Goal: Use online tool/utility: Utilize a website feature to perform a specific function

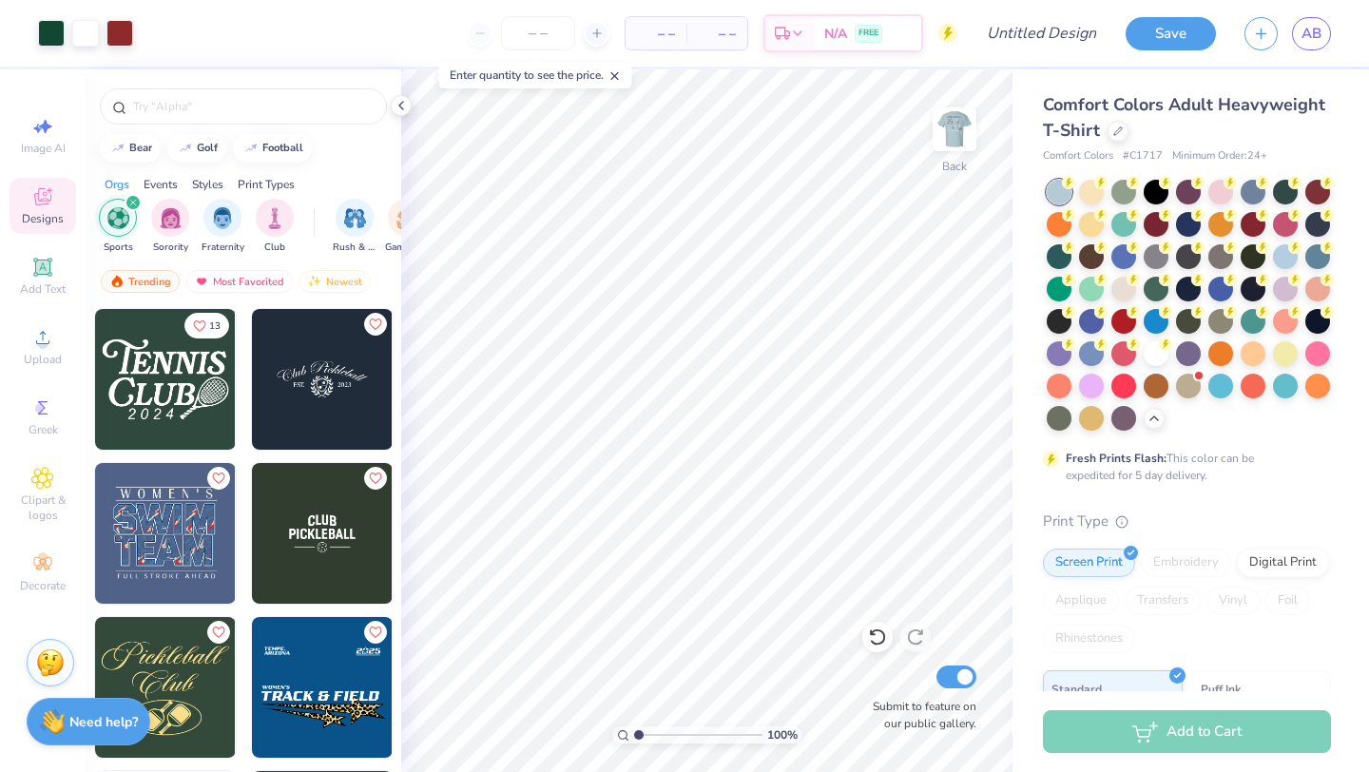
click at [130, 198] on div "filter for Sports" at bounding box center [133, 202] width 17 height 17
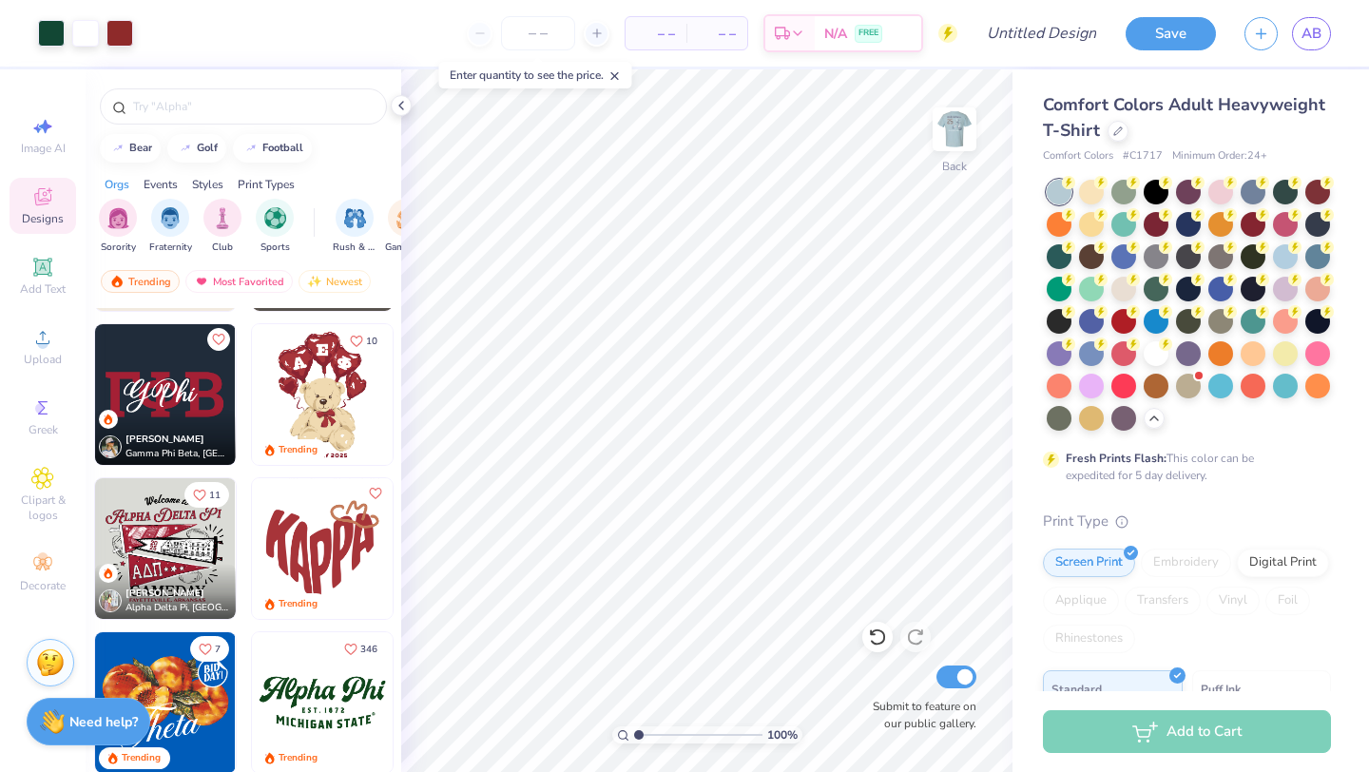
scroll to position [917, 0]
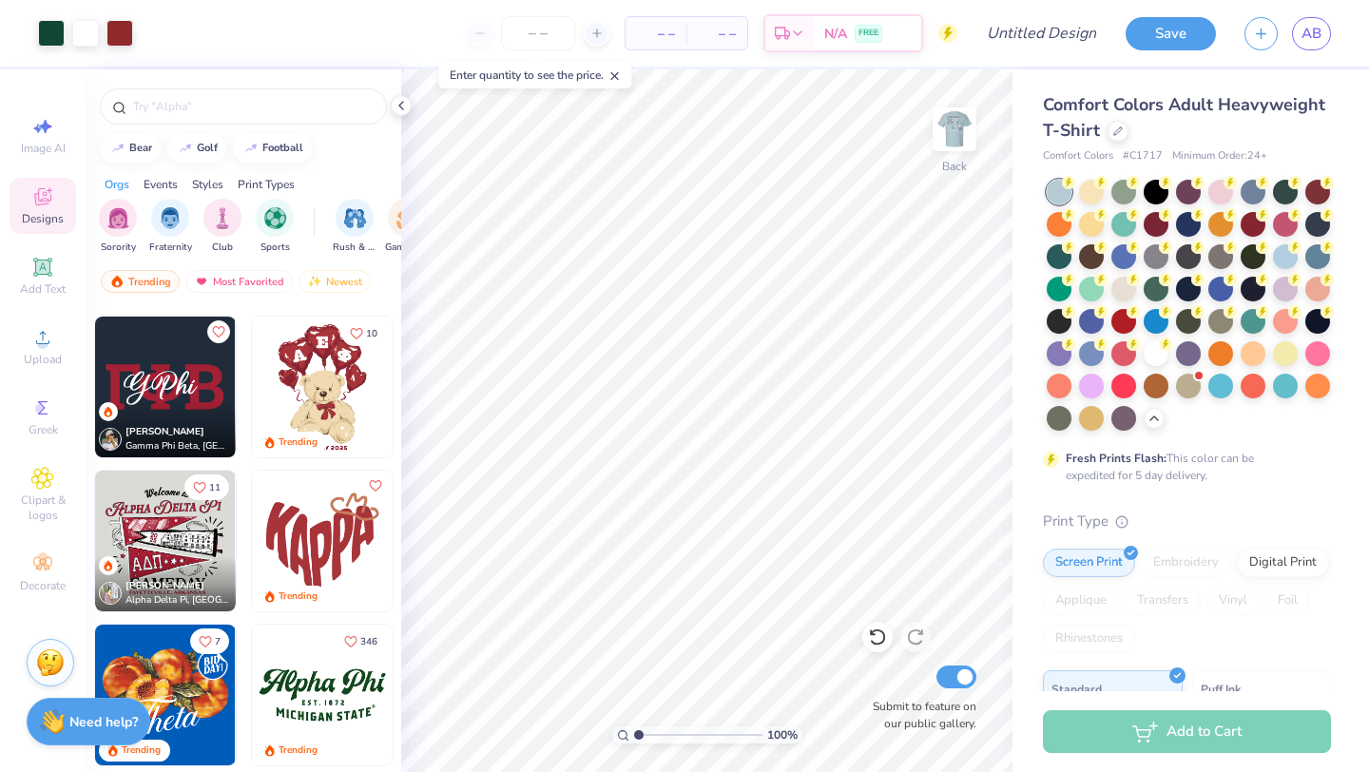
click at [336, 567] on img at bounding box center [322, 541] width 141 height 141
type input "8.48"
type input "6.86"
type input "8.23"
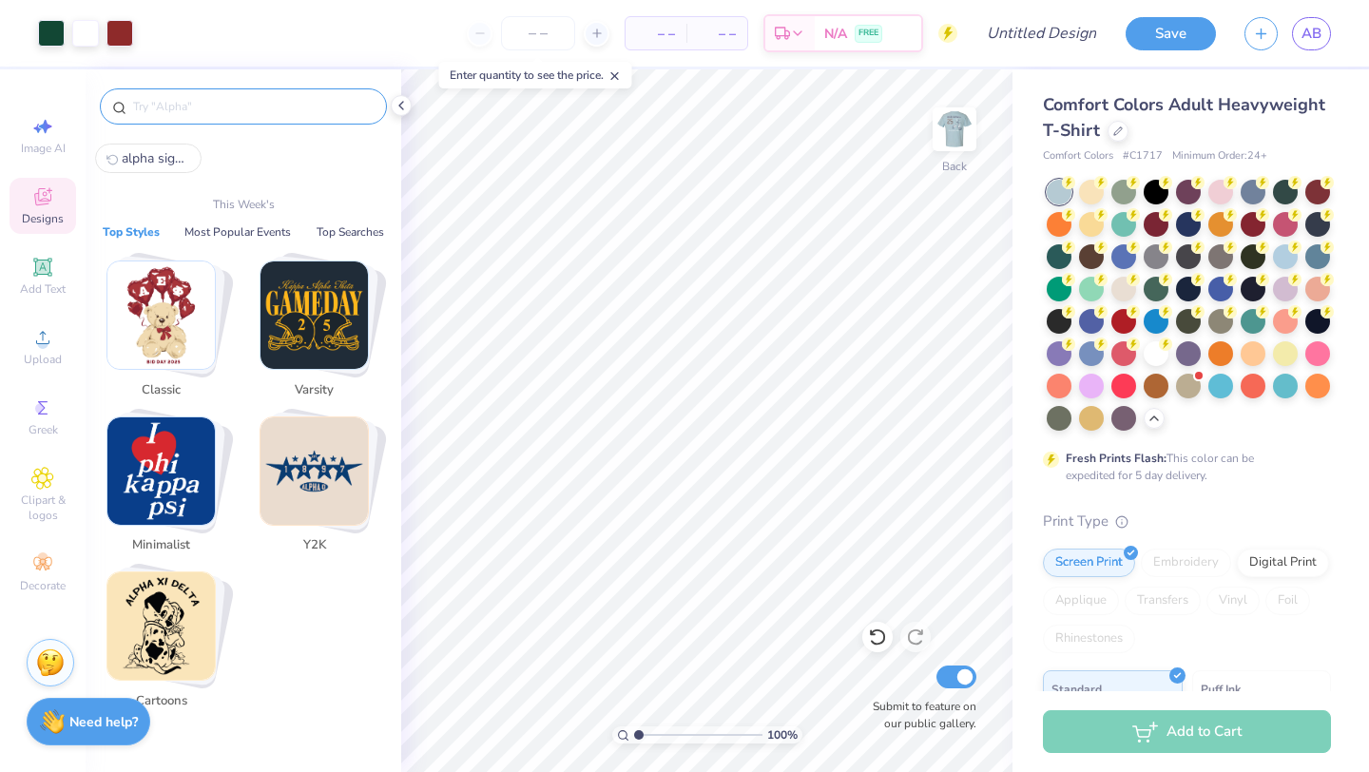
click at [311, 106] on input "text" at bounding box center [252, 106] width 243 height 19
click at [163, 153] on span "alpha sigma tau" at bounding box center [156, 158] width 68 height 18
type input "alpha sigma tau"
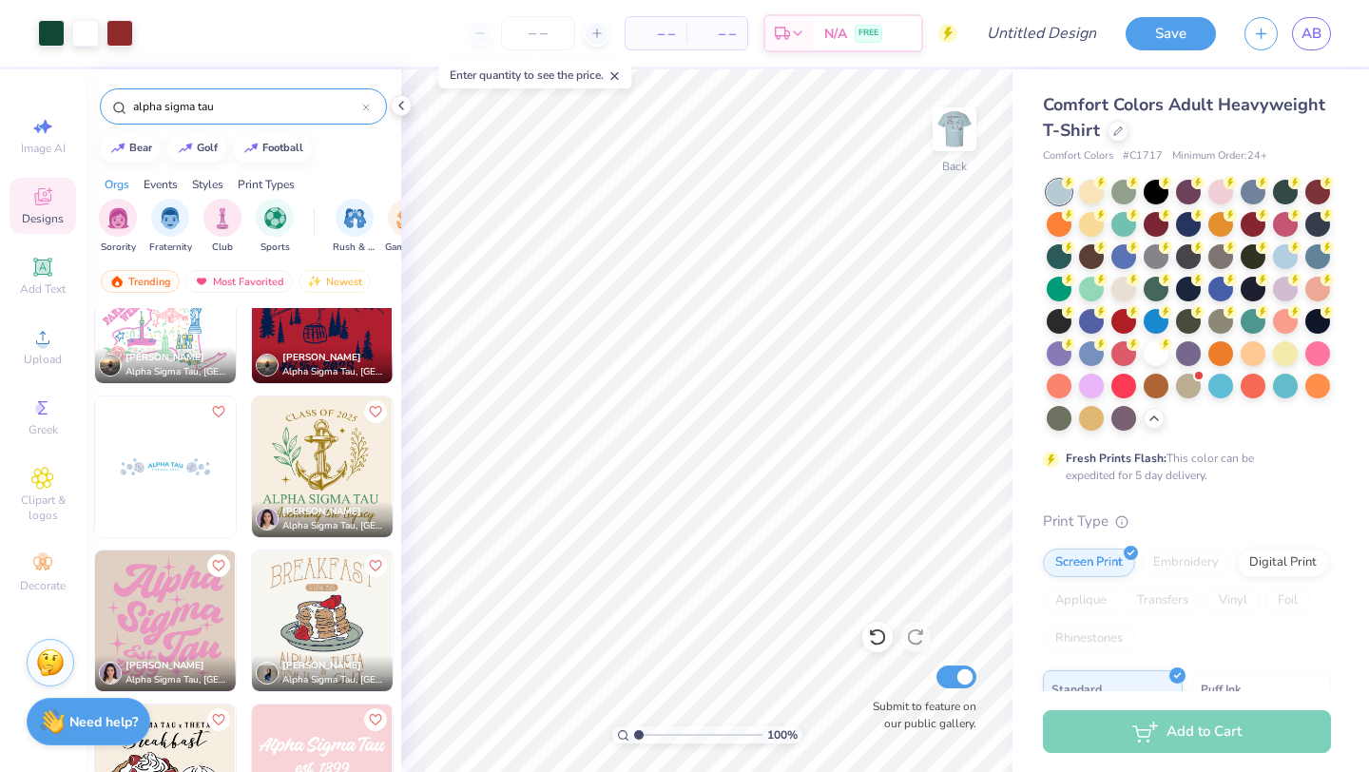
scroll to position [2083, 0]
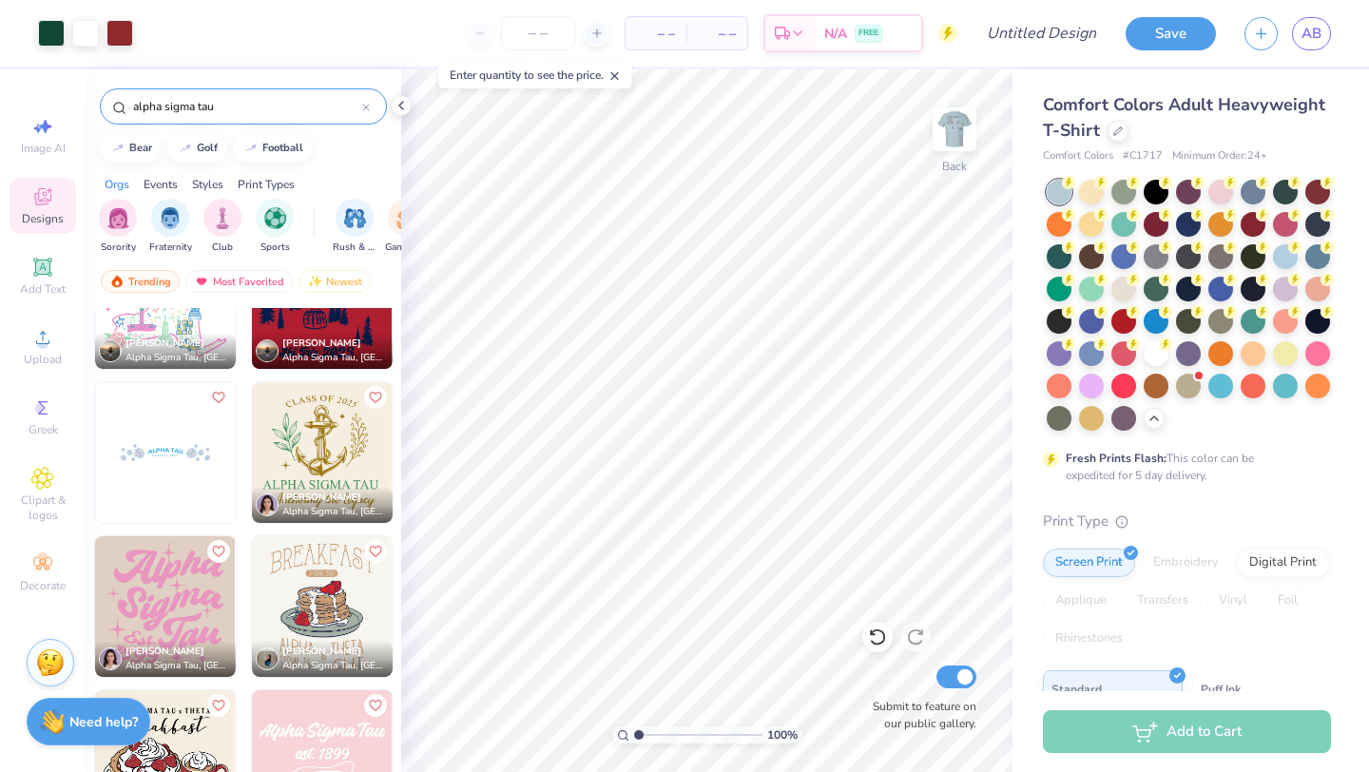
click at [291, 722] on img at bounding box center [322, 760] width 141 height 141
type input "8.49"
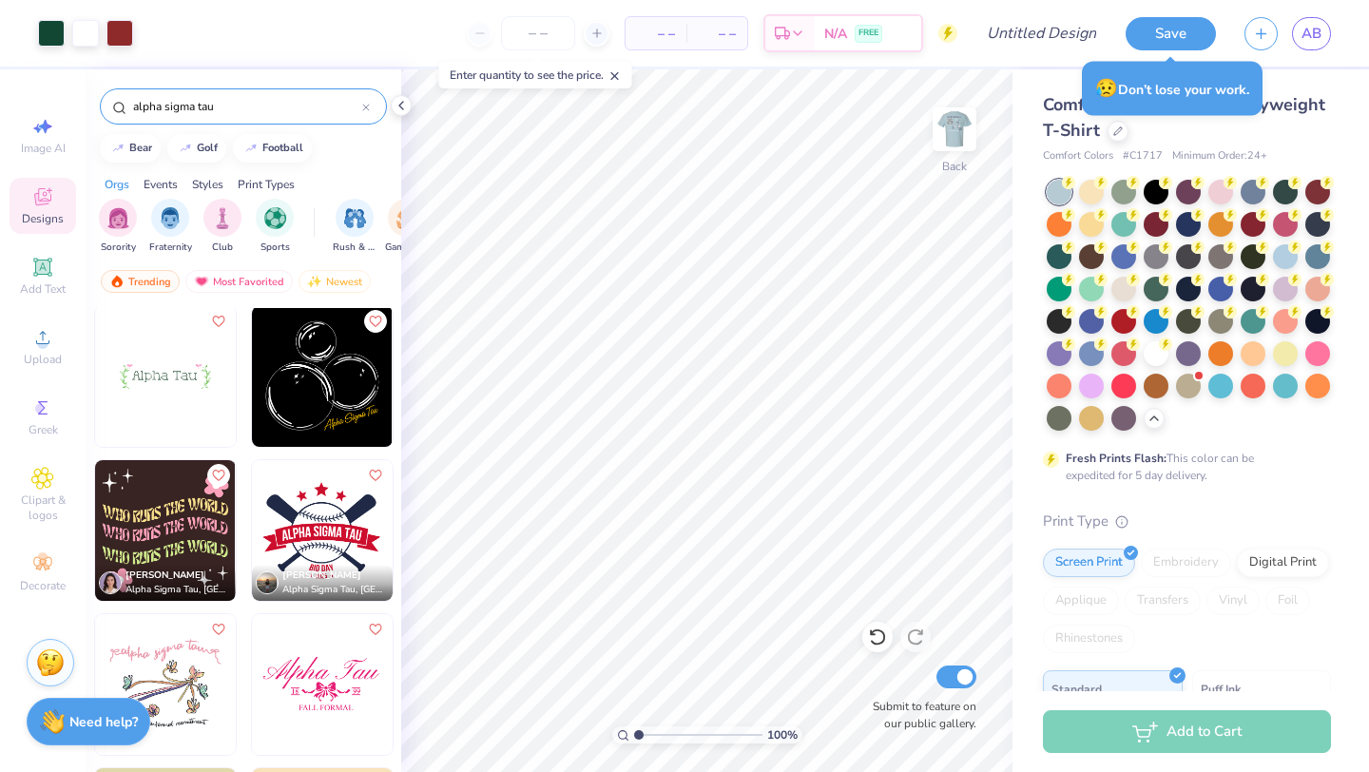
scroll to position [0, 0]
